Goal: Find specific page/section: Find specific page/section

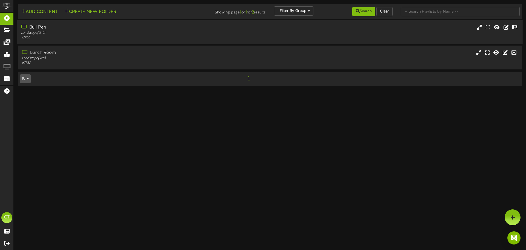
click at [205, 36] on div "# 7766" at bounding box center [122, 37] width 202 height 5
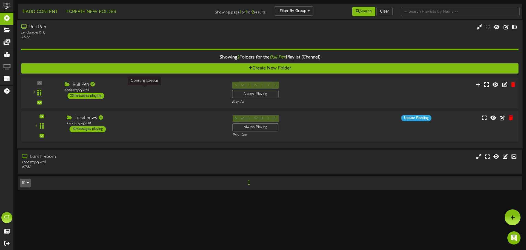
click at [205, 90] on div "Landscape ( 16:9 )" at bounding box center [144, 90] width 159 height 5
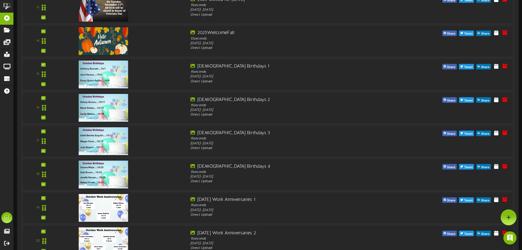
scroll to position [403, 0]
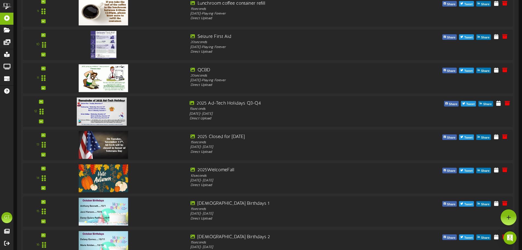
click at [115, 108] on img at bounding box center [102, 111] width 50 height 28
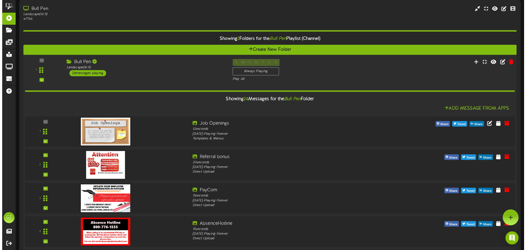
scroll to position [0, 0]
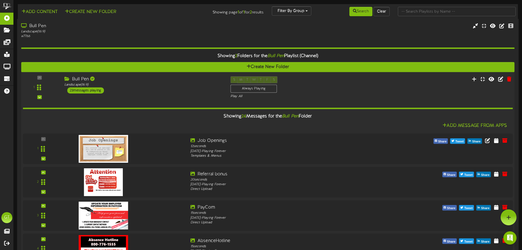
click at [197, 90] on div "Bull Pen Landscape ( 16:9 ) 23 messages playing" at bounding box center [143, 84] width 166 height 17
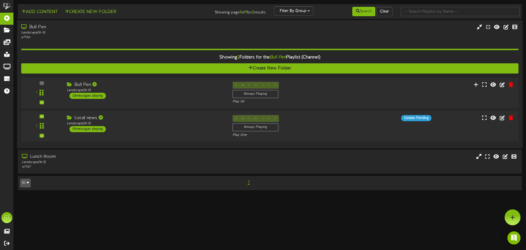
click at [199, 24] on div "Bull Pen Landscape ( 16:9 ) # 7766" at bounding box center [270, 84] width 506 height 128
